Goal: Navigation & Orientation: Find specific page/section

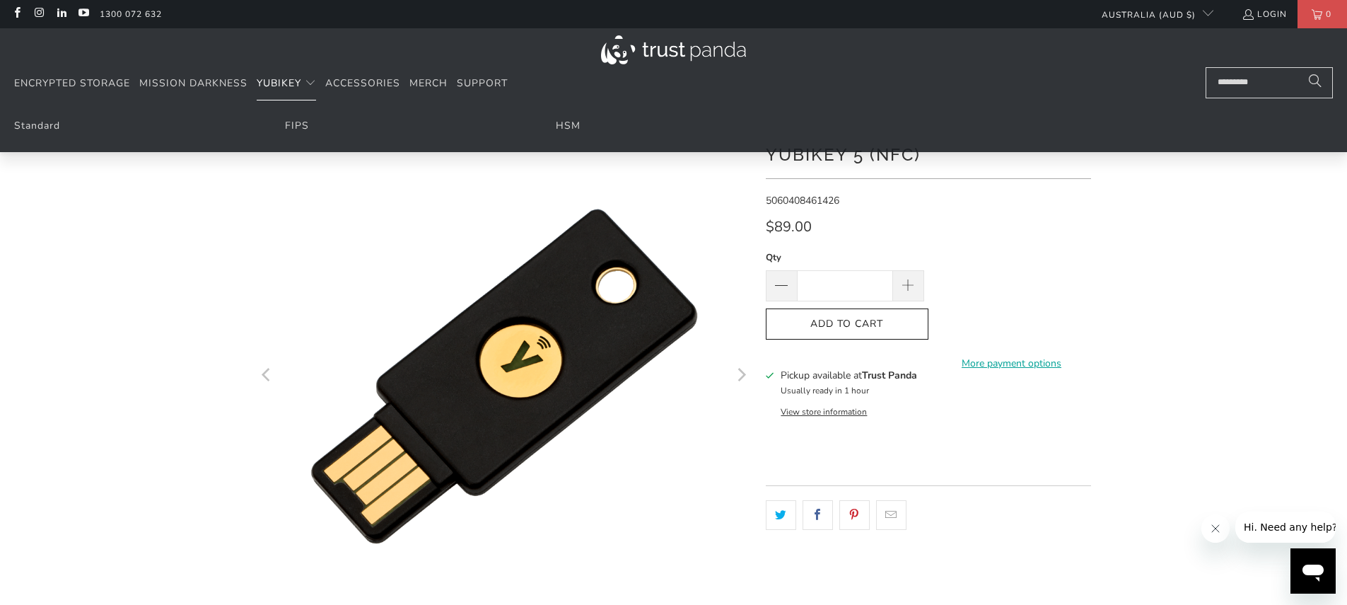
click at [297, 92] on summary "YubiKey" at bounding box center [286, 83] width 59 height 33
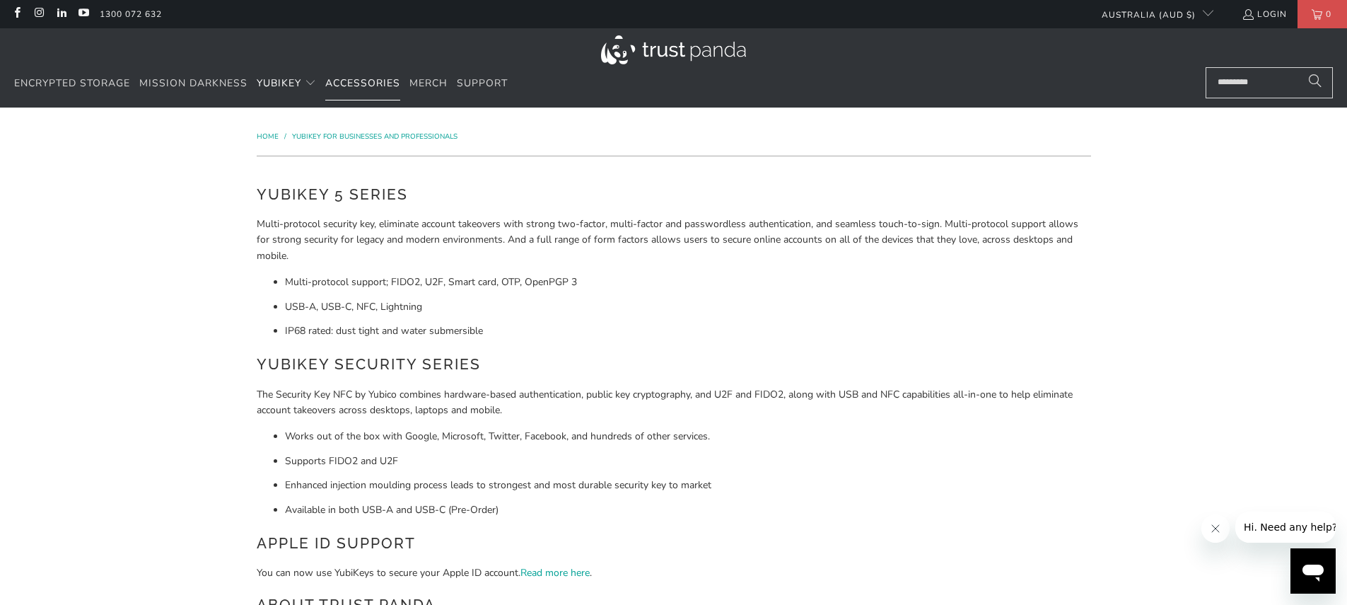
click at [358, 77] on span "Accessories" at bounding box center [362, 82] width 75 height 13
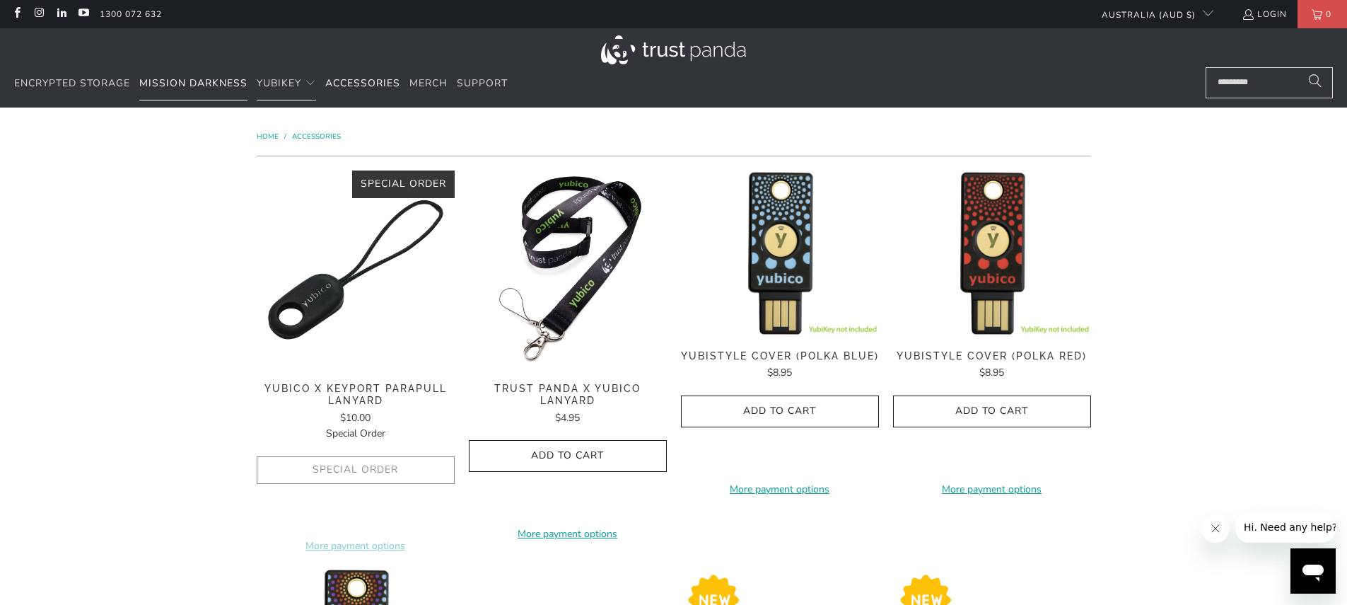
click at [190, 88] on span "Mission Darkness" at bounding box center [193, 82] width 108 height 13
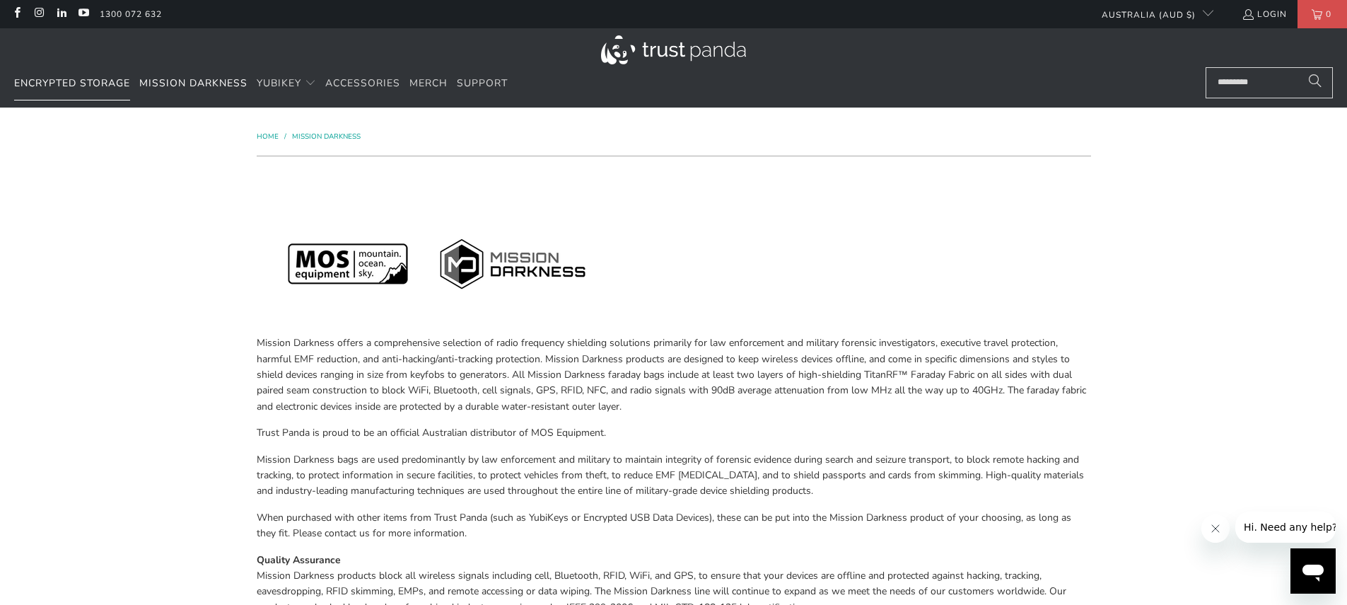
click at [83, 85] on span "Encrypted Storage" at bounding box center [72, 82] width 116 height 13
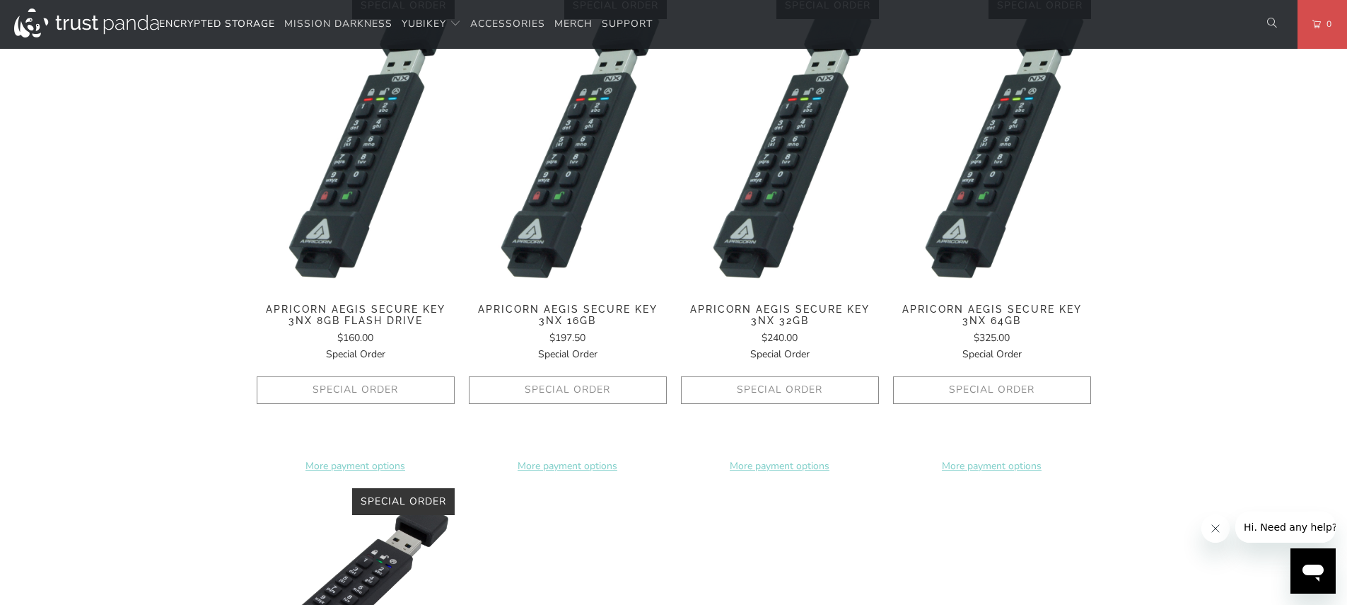
scroll to position [1103, 0]
